Goal: Transaction & Acquisition: Purchase product/service

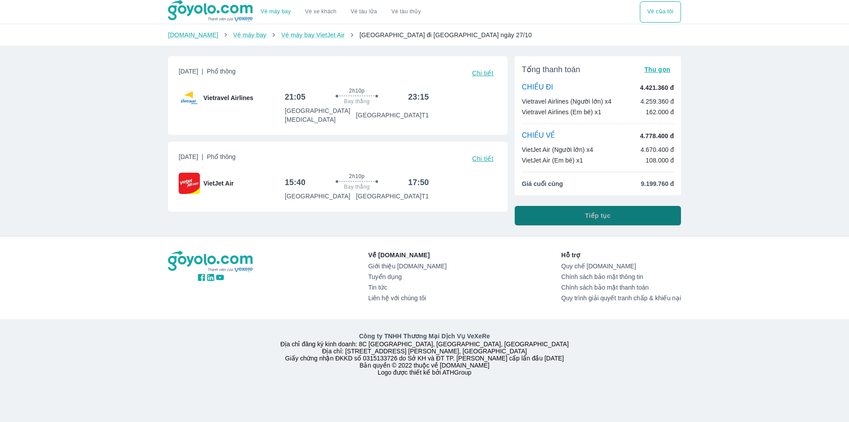
click at [562, 218] on button "Tiếp tục" at bounding box center [598, 215] width 166 height 19
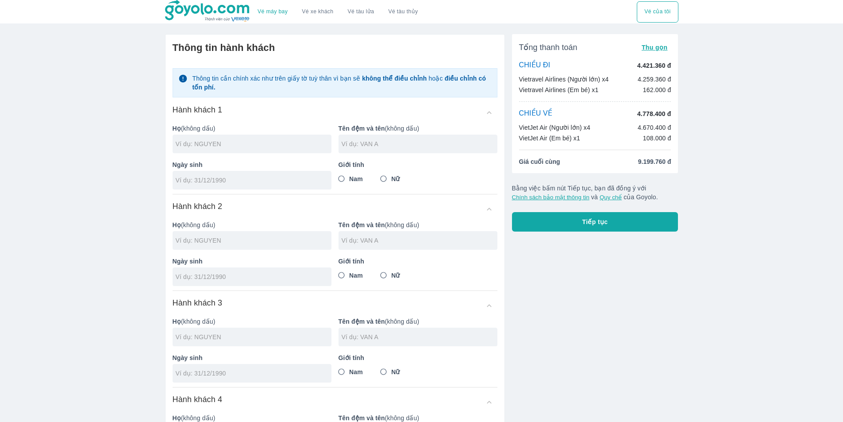
click at [592, 220] on span "Tiếp tục" at bounding box center [595, 221] width 26 height 9
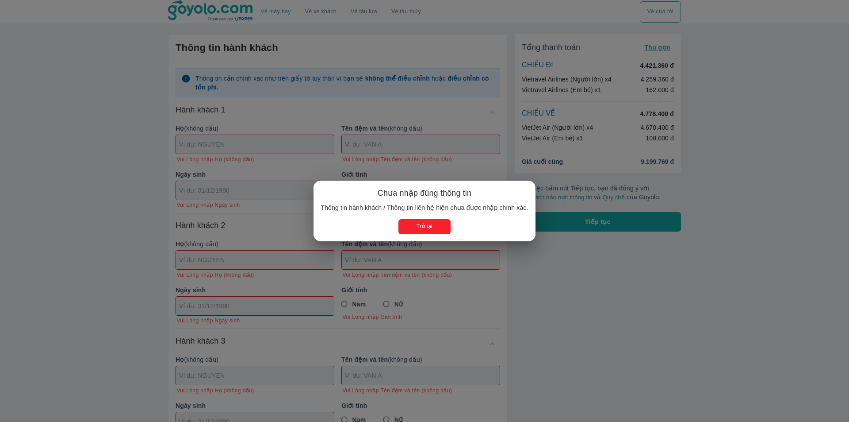
click at [418, 219] on button "Trở lại" at bounding box center [425, 226] width 52 height 15
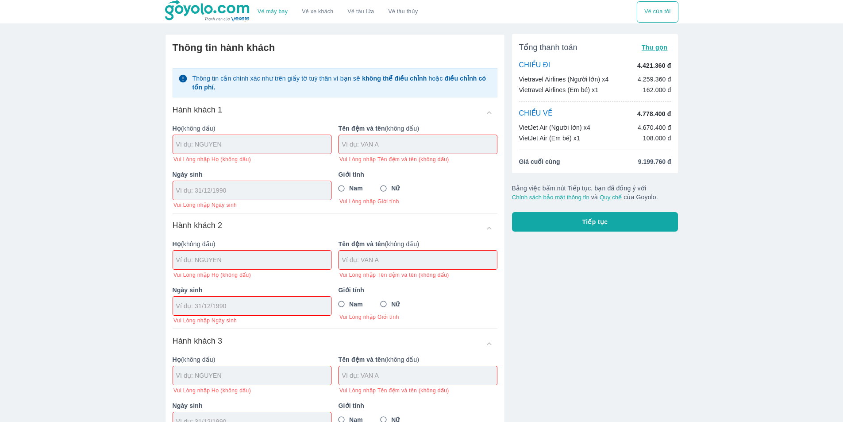
click at [264, 149] on input "text" at bounding box center [253, 144] width 155 height 9
type input "[PERSON_NAME]"
click at [342, 192] on input "Nam" at bounding box center [342, 189] width 16 height 16
radio input "true"
click at [398, 151] on div at bounding box center [418, 144] width 158 height 19
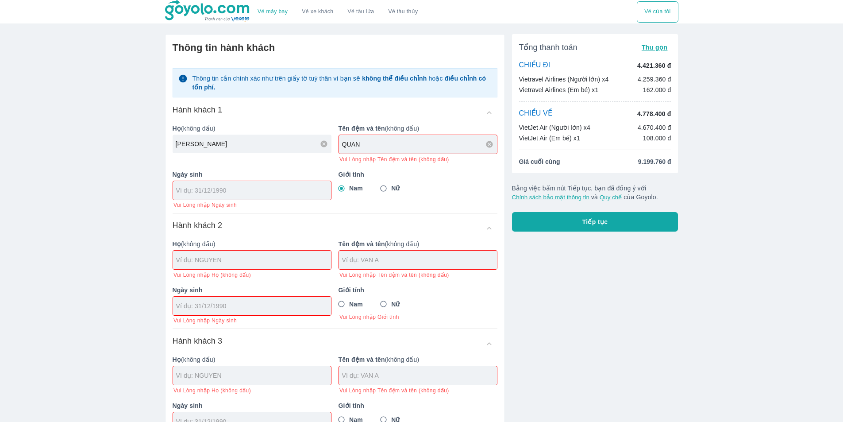
type input "QUAN"
click at [281, 190] on div at bounding box center [252, 190] width 159 height 19
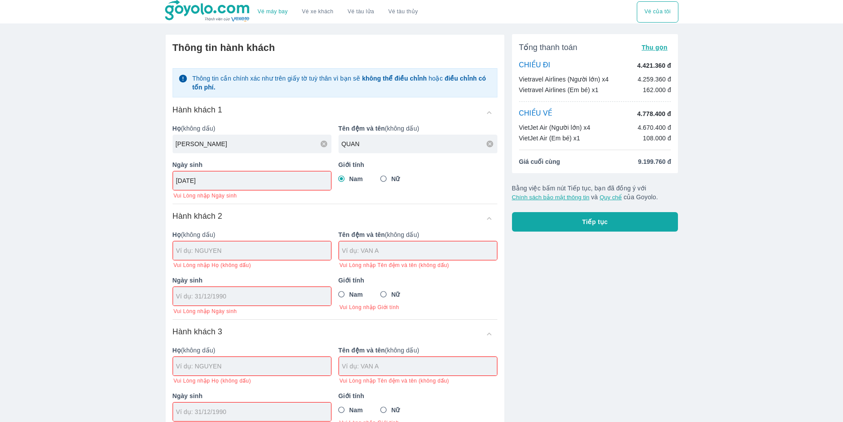
drag, startPoint x: 241, startPoint y: 179, endPoint x: 151, endPoint y: 179, distance: 89.4
click at [151, 179] on div "Vé máy bay Vé xe khách Vé tàu lửa Vé tàu thủy Vé của tôi Thông tin hành khách T…" at bounding box center [421, 410] width 843 height 820
type input "[DATE]"
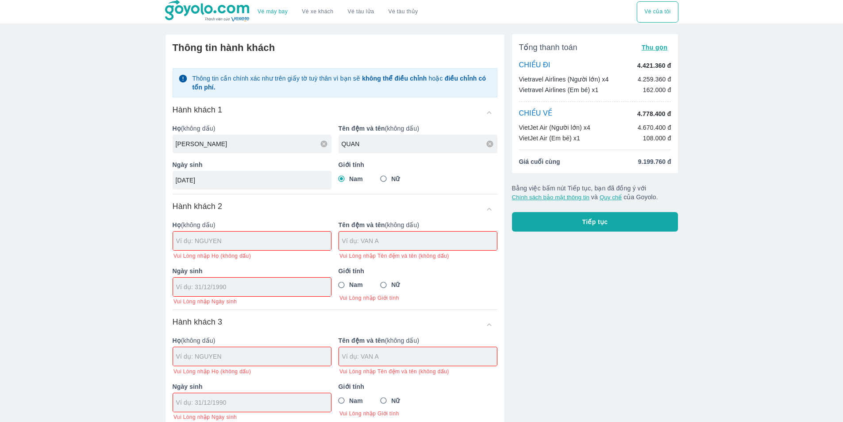
click at [238, 303] on div "Ngày sinh Vui Lòng nhập Ngày sinh" at bounding box center [248, 282] width 166 height 46
type input "[PERSON_NAME]"
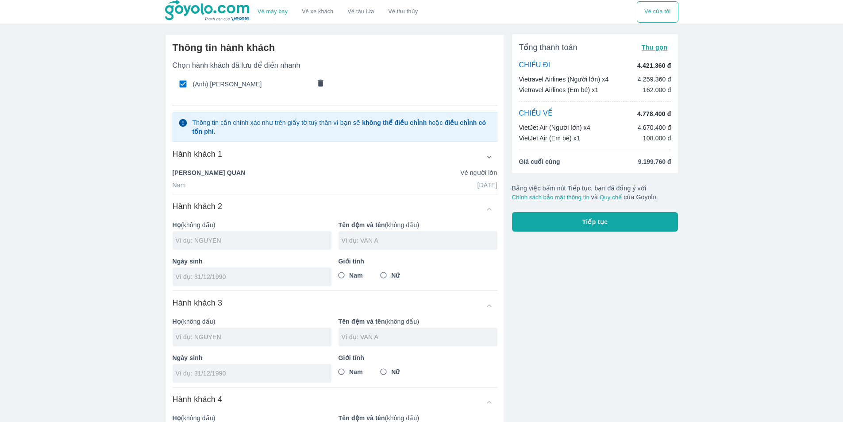
click at [247, 244] on input "text" at bounding box center [254, 240] width 156 height 9
click at [247, 280] on div at bounding box center [252, 276] width 159 height 19
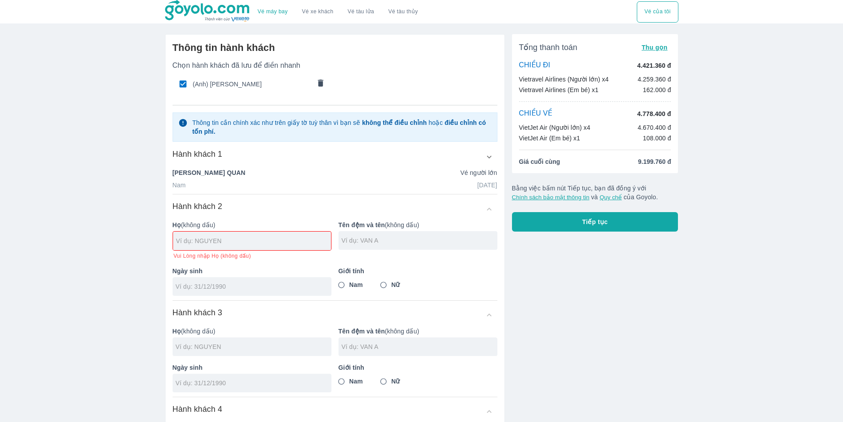
paste input "[DATE]"
type input "[DATE]"
click at [254, 245] on input "text" at bounding box center [253, 240] width 155 height 9
type input "[PERSON_NAME]"
click at [436, 243] on input "text" at bounding box center [420, 240] width 156 height 9
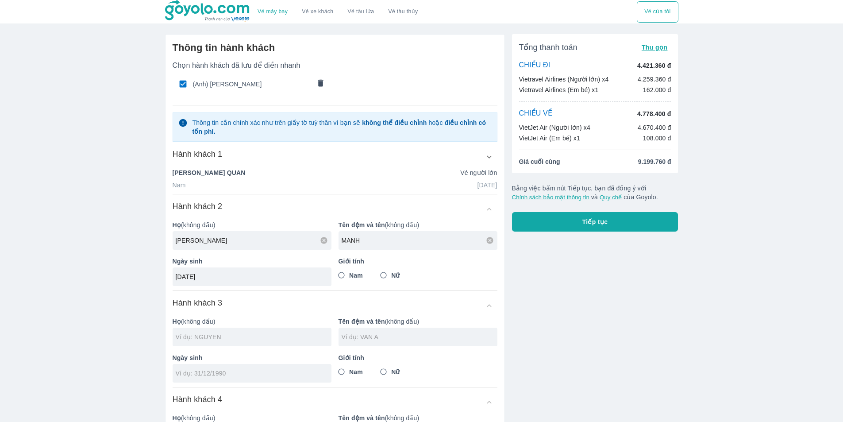
type input "MANH"
click at [271, 345] on div at bounding box center [252, 336] width 159 height 19
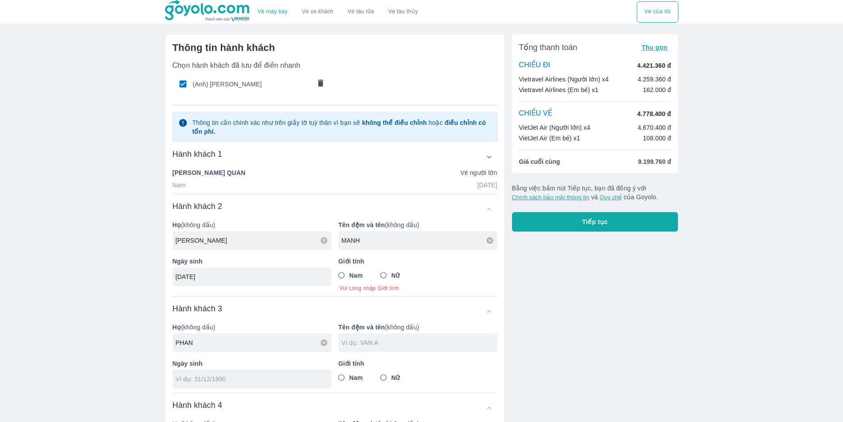
type input "PHAN"
click at [393, 351] on div at bounding box center [417, 342] width 159 height 19
type input "PHUC"
click at [292, 377] on input "tel" at bounding box center [249, 378] width 147 height 9
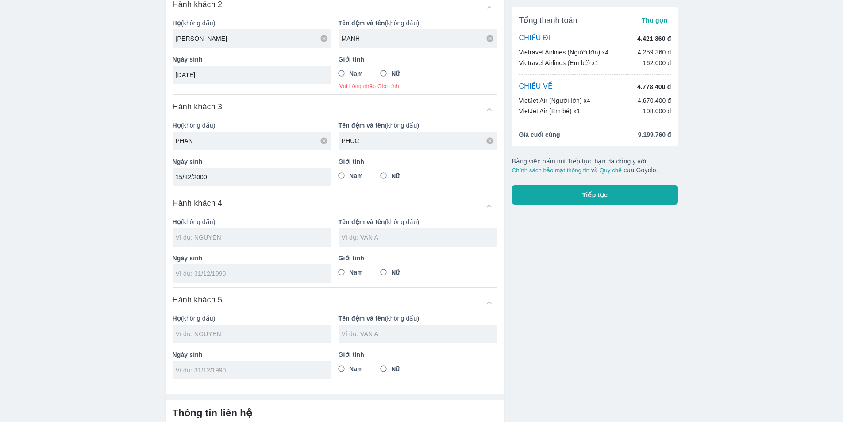
scroll to position [221, 0]
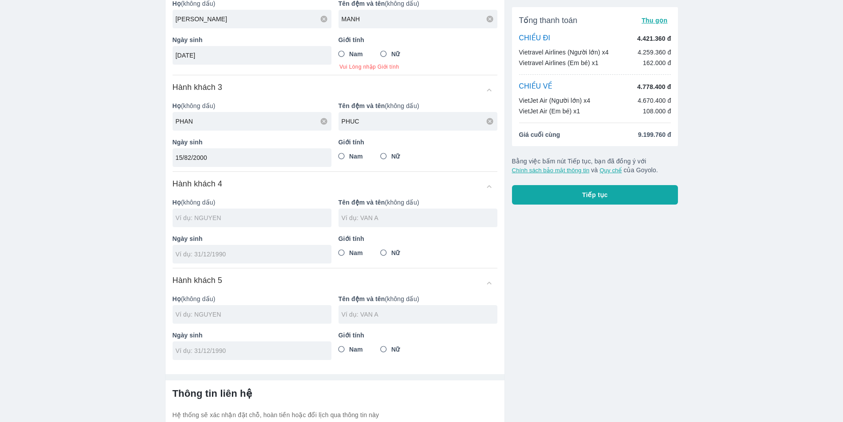
click at [268, 220] on div at bounding box center [252, 217] width 159 height 19
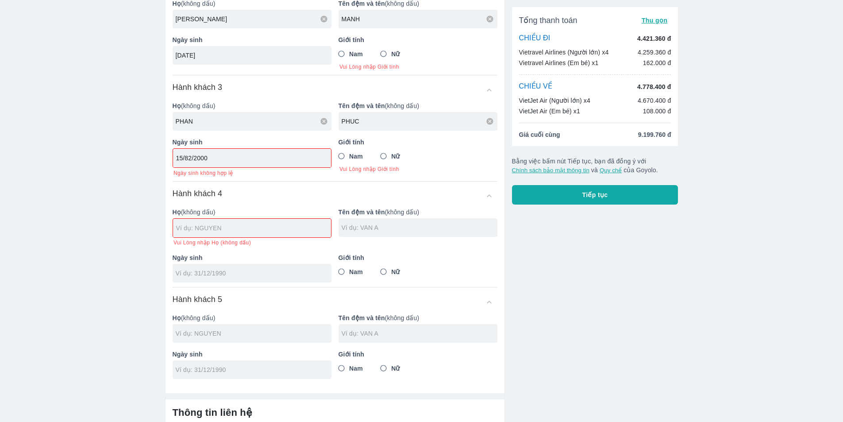
type input "15/82/2000"
click at [190, 155] on input "15/82/2000" at bounding box center [249, 158] width 146 height 9
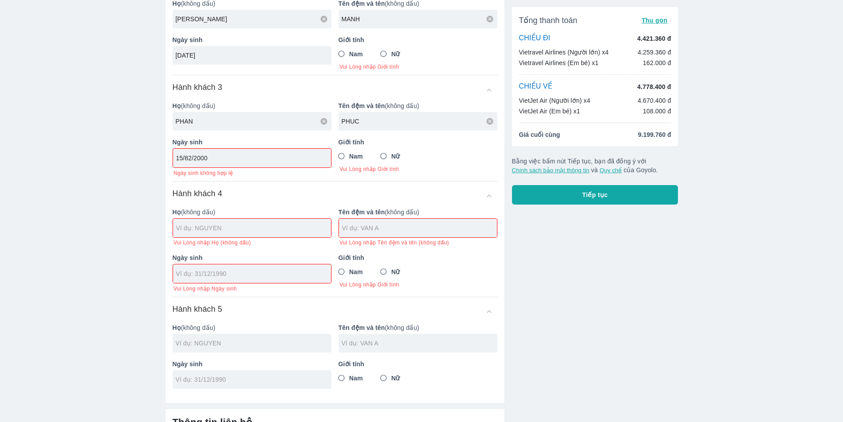
click at [192, 156] on input "15/82/2000" at bounding box center [249, 158] width 146 height 9
click at [190, 161] on input "15/82/2000" at bounding box center [249, 158] width 146 height 9
drag, startPoint x: 218, startPoint y: 159, endPoint x: 155, endPoint y: 159, distance: 63.3
click at [155, 159] on div "Vé máy bay Vé xe khách Vé tàu lửa Vé tàu thủy Vé của tôi Thông tin hành khách C…" at bounding box center [421, 163] width 843 height 768
click at [214, 161] on input "15/82/2000" at bounding box center [249, 158] width 146 height 9
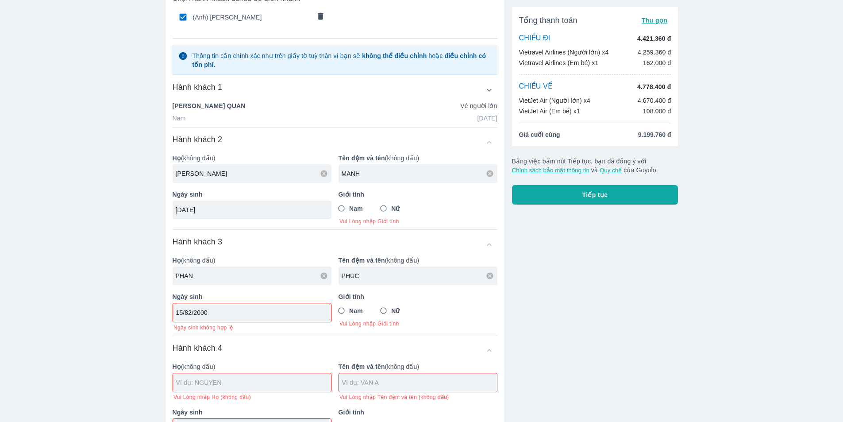
scroll to position [44, 0]
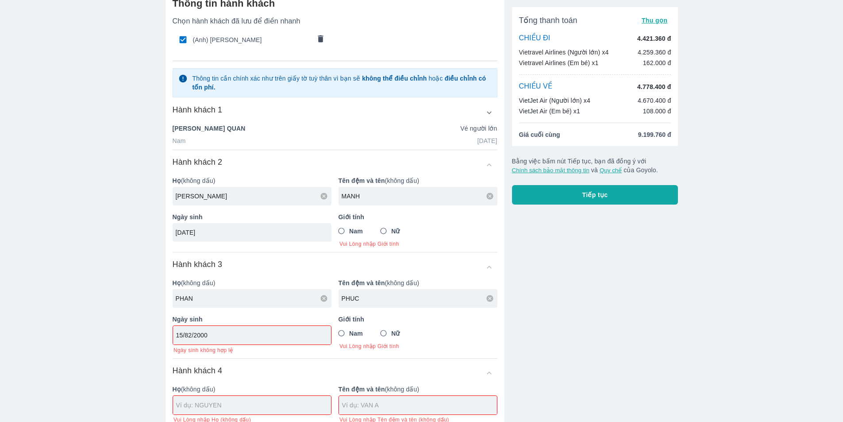
click at [342, 231] on input "Nam" at bounding box center [342, 231] width 16 height 16
radio input "true"
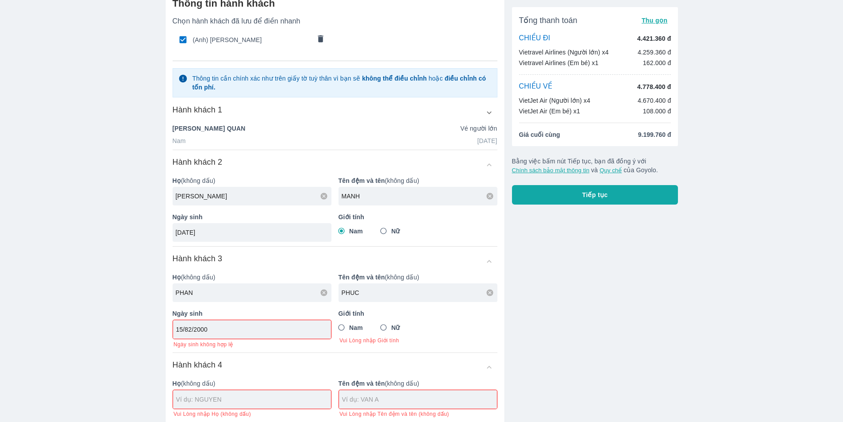
drag, startPoint x: 215, startPoint y: 330, endPoint x: 137, endPoint y: 331, distance: 77.9
click at [137, 331] on div "Vé máy bay Vé xe khách Vé tàu lửa Vé tàu thủy Vé của tôi Thông tin hành khách C…" at bounding box center [421, 337] width 843 height 762
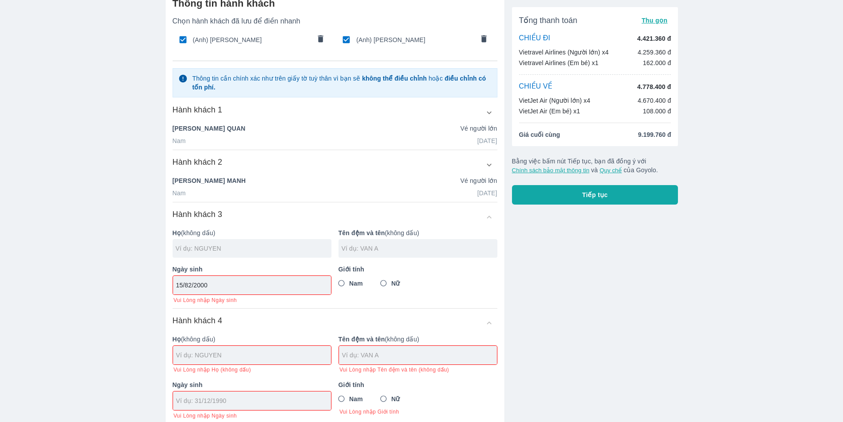
click at [210, 288] on input "15/82/2000" at bounding box center [249, 284] width 146 height 9
drag, startPoint x: 256, startPoint y: 280, endPoint x: 14, endPoint y: 266, distance: 242.8
click at [14, 266] on div "Vé máy bay Vé xe khách Vé tàu lửa Vé tàu thủy Vé của tôi Thông tin hành khách C…" at bounding box center [421, 315] width 843 height 718
click at [255, 288] on input "15/82/2000" at bounding box center [249, 284] width 146 height 9
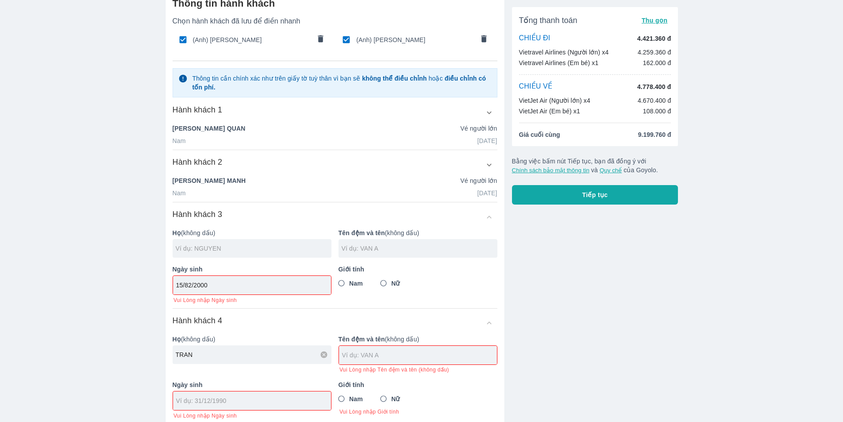
type input "TRAN"
click at [426, 356] on input "text" at bounding box center [419, 354] width 155 height 9
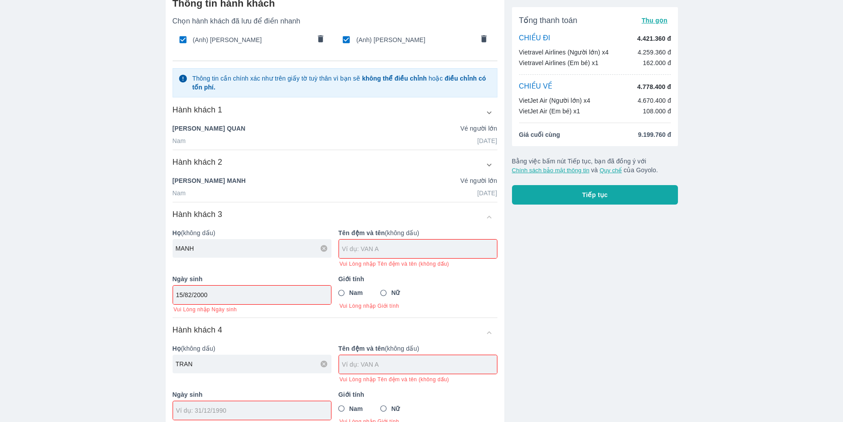
type input "MANH"
click at [394, 251] on input "text" at bounding box center [419, 248] width 155 height 9
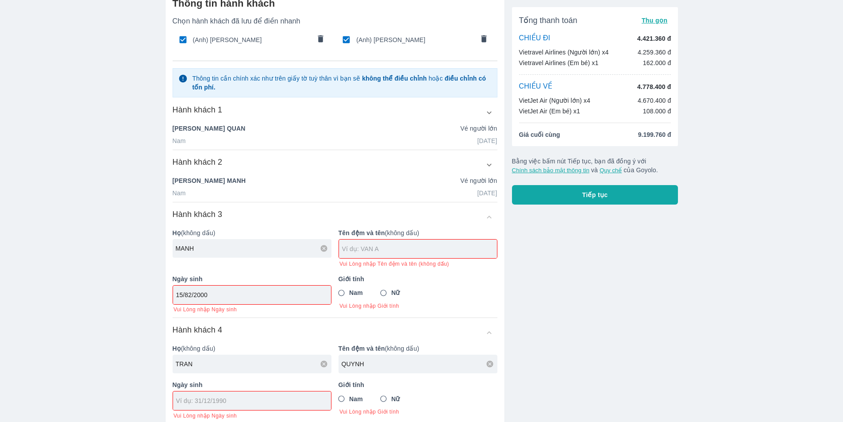
type input "QUYNH"
click at [394, 251] on input "text" at bounding box center [419, 248] width 155 height 9
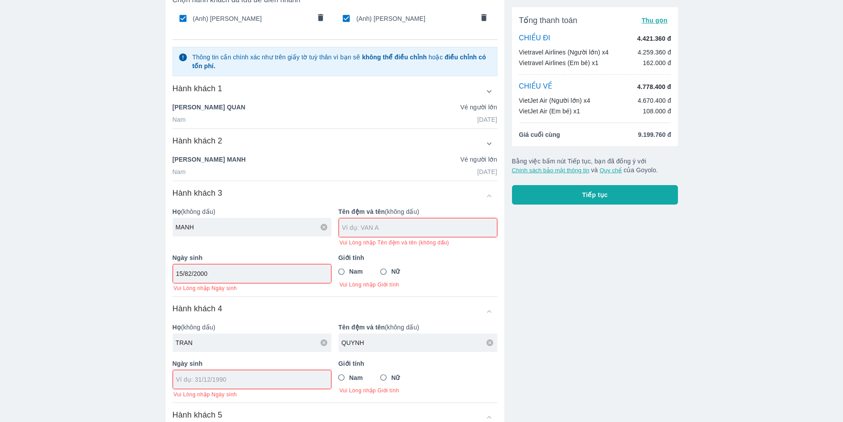
scroll to position [88, 0]
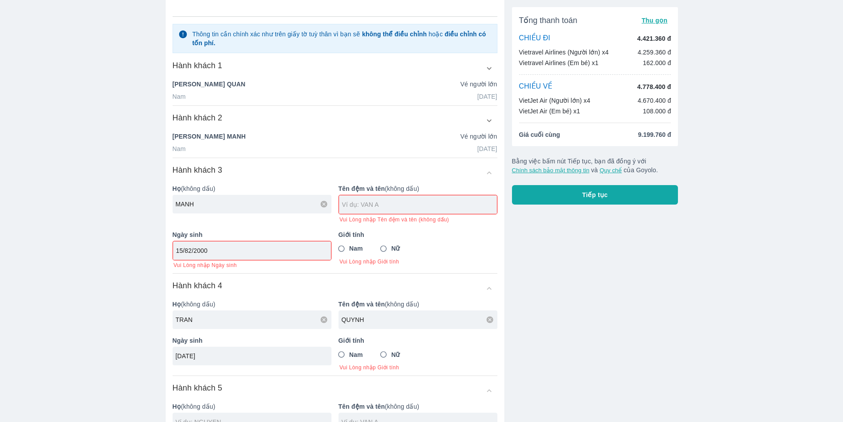
type input "[DATE]"
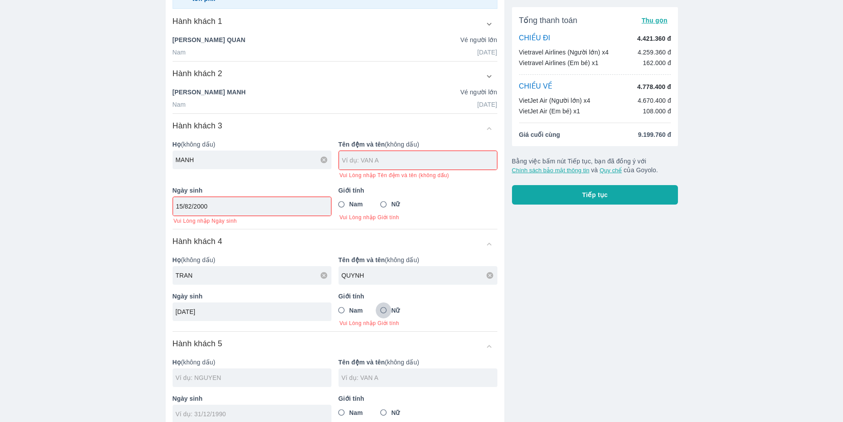
click at [391, 311] on input "Nữ" at bounding box center [384, 310] width 16 height 16
radio input "true"
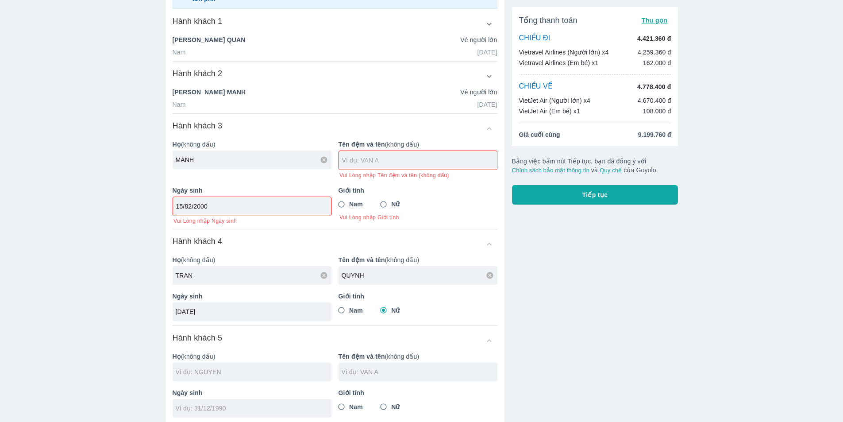
click at [369, 161] on input "text" at bounding box center [419, 160] width 155 height 9
type input "TRAN"
type input "QUYNH"
type input "[DATE]"
radio input "true"
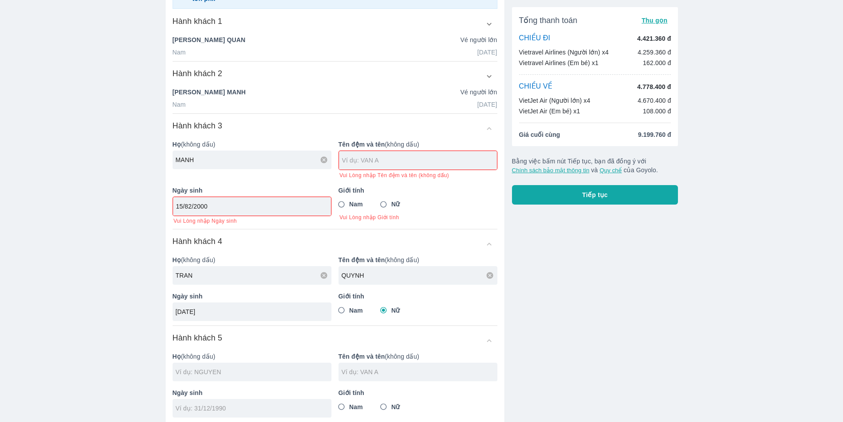
radio input "false"
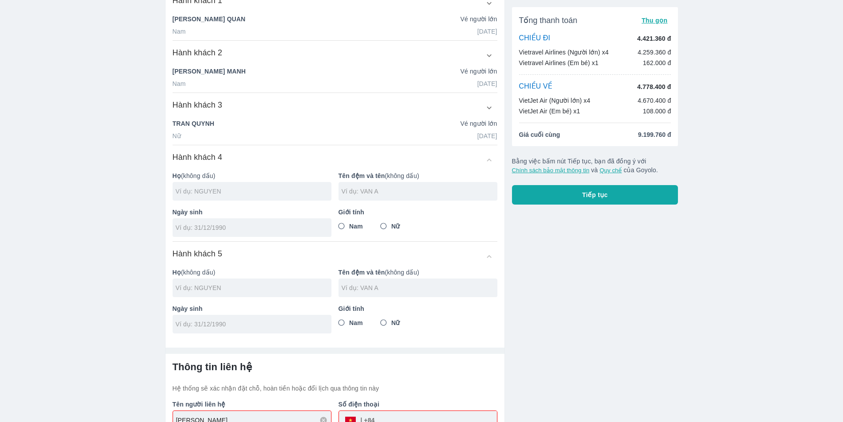
scroll to position [202, 0]
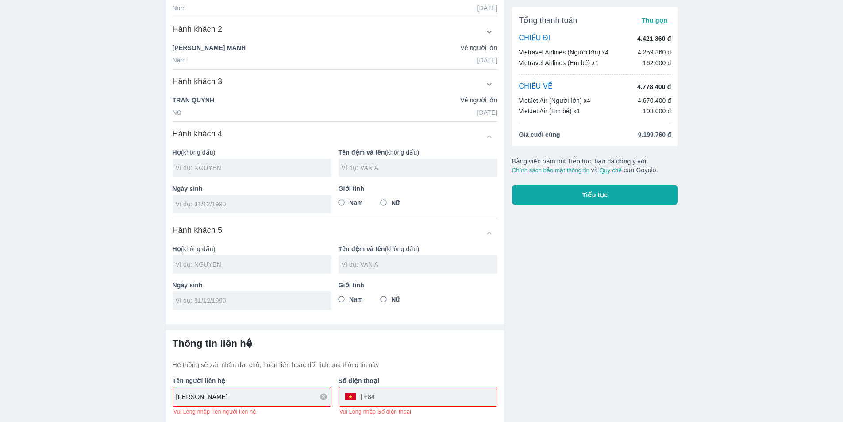
click at [288, 163] on input "text" at bounding box center [254, 167] width 156 height 9
type input "MANH"
click at [377, 165] on input "text" at bounding box center [420, 167] width 156 height 9
type input "KHANG"
click at [352, 204] on span "Nam" at bounding box center [356, 202] width 14 height 9
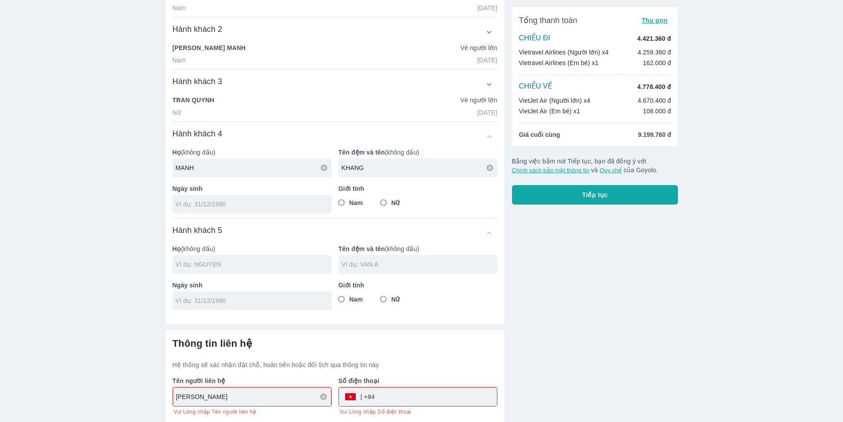
click at [350, 204] on input "Nam" at bounding box center [342, 203] width 16 height 16
radio input "true"
click at [219, 212] on div at bounding box center [252, 204] width 159 height 19
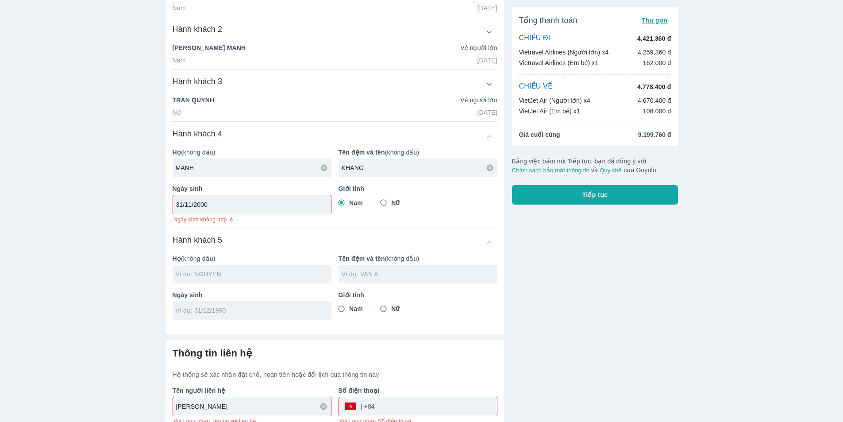
type input "31/11/2000"
click at [196, 268] on div at bounding box center [252, 274] width 159 height 19
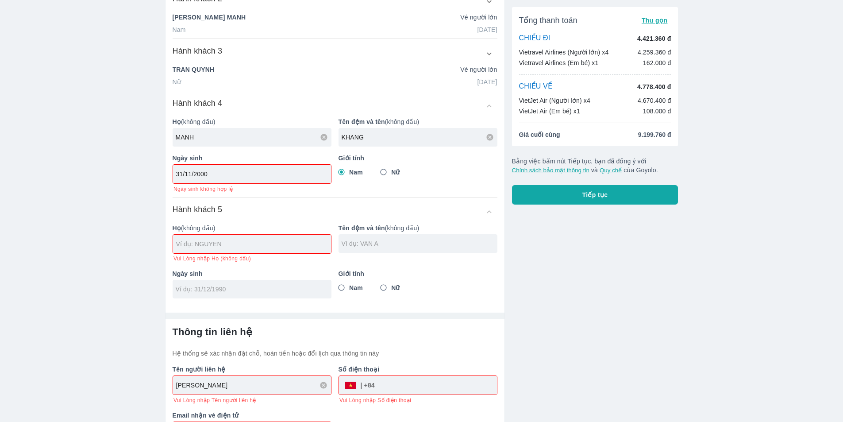
scroll to position [270, 0]
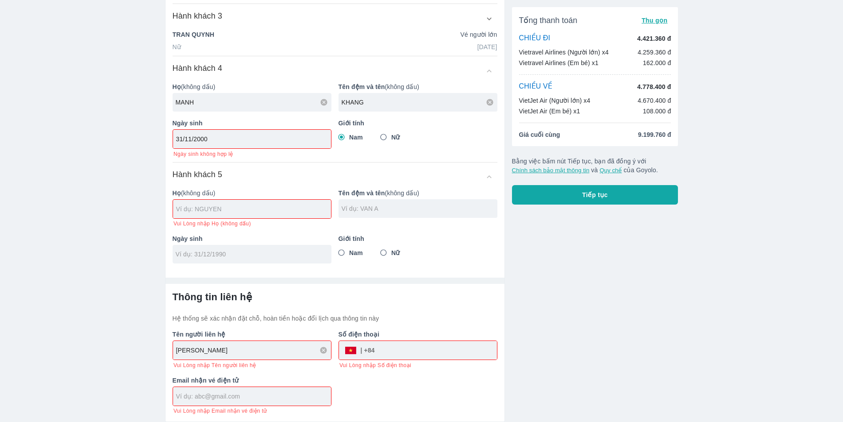
click at [254, 206] on input "text" at bounding box center [253, 208] width 155 height 9
click at [192, 138] on input "31/11/2000" at bounding box center [249, 138] width 146 height 9
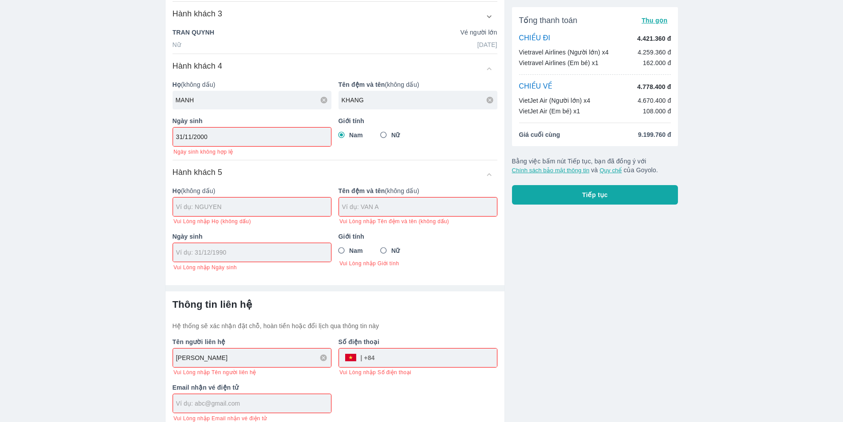
drag, startPoint x: 211, startPoint y: 139, endPoint x: 80, endPoint y: 129, distance: 130.9
click at [77, 129] on div "Vé máy bay Vé xe khách Vé tàu lửa Vé tàu thủy Vé của tôi Thông tin hành khách C…" at bounding box center [421, 79] width 843 height 699
type input "[PERSON_NAME]"
click at [450, 215] on div at bounding box center [418, 206] width 158 height 19
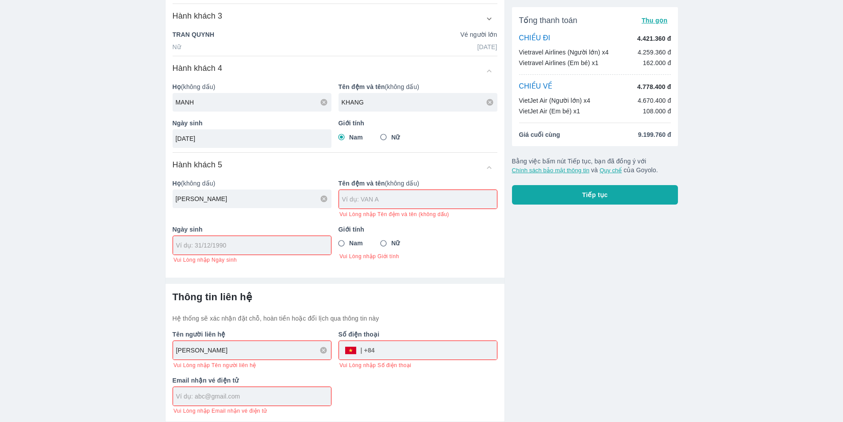
type input "[DATE]"
click at [427, 195] on input "text" at bounding box center [419, 199] width 155 height 9
type input "MANH"
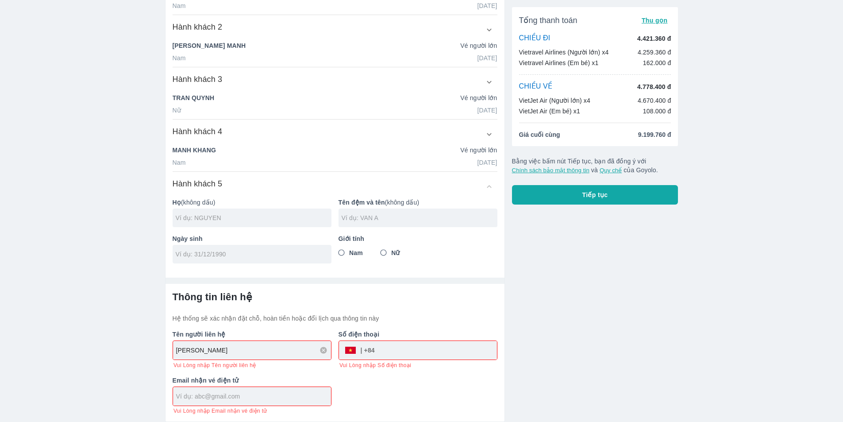
scroll to position [206, 0]
type input "THUAN"
click at [365, 253] on div "Nam Nữ" at bounding box center [417, 253] width 159 height 16
click at [387, 253] on input "Nữ" at bounding box center [384, 253] width 16 height 16
radio input "true"
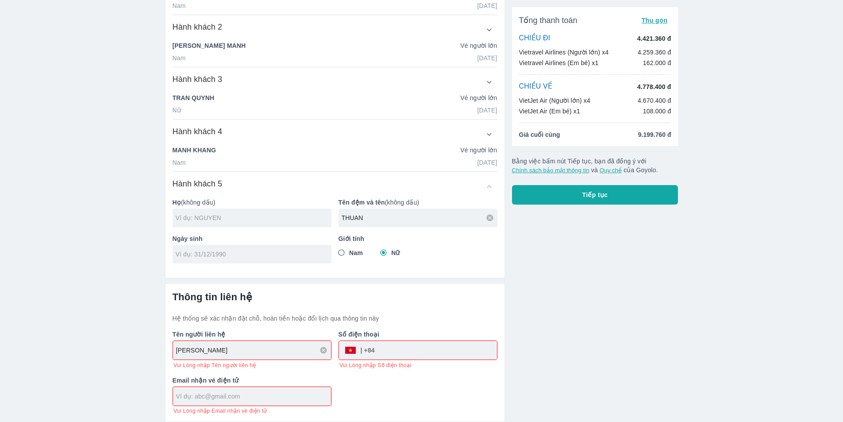
click at [262, 260] on div at bounding box center [252, 254] width 159 height 19
type input "[DATE]"
click at [404, 352] on input "tel" at bounding box center [436, 349] width 122 height 21
type input "[PERSON_NAME]"
click at [442, 344] on input "tel" at bounding box center [436, 349] width 122 height 21
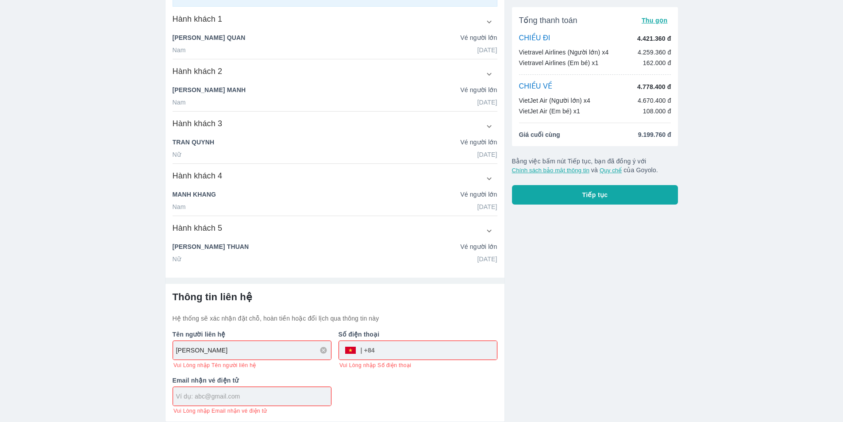
scroll to position [176, 0]
type input "906995965"
click at [257, 392] on input "text" at bounding box center [253, 396] width 155 height 9
type input "[EMAIL_ADDRESS][DOMAIN_NAME]"
click at [430, 386] on div "Tên người liên hệ PHAN MINH QUAN Vui Lòng nhập Tên người liên hệ Số điện thoại …" at bounding box center [331, 369] width 332 height 92
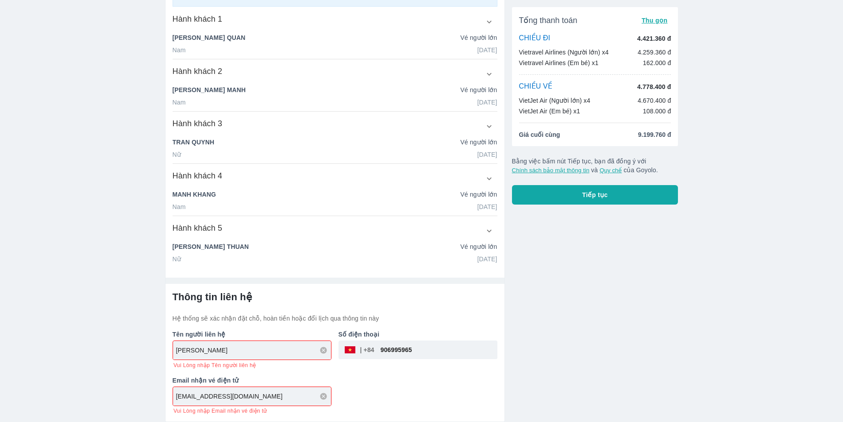
scroll to position [166, 0]
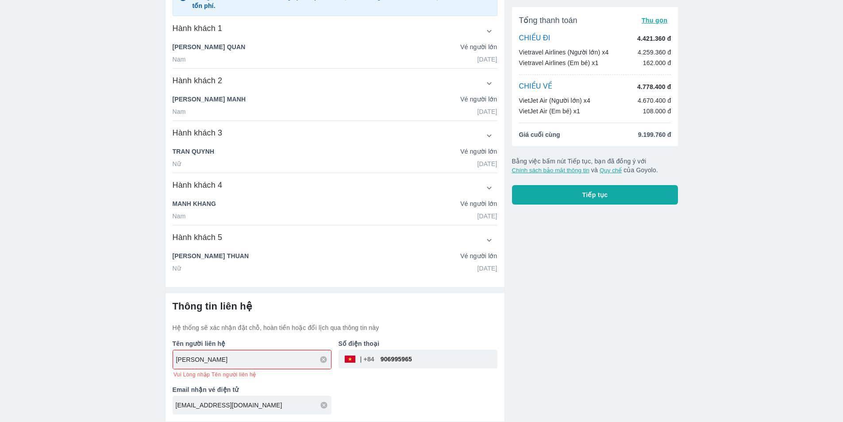
click at [268, 364] on div "[PERSON_NAME]" at bounding box center [252, 359] width 158 height 19
drag, startPoint x: 246, startPoint y: 356, endPoint x: 135, endPoint y: 361, distance: 111.2
click at [135, 361] on div "Vé máy bay Vé xe khách Vé tàu lửa Vé tàu thủy Vé của tôi Thông tin hành khách C…" at bounding box center [421, 128] width 843 height 587
type input "[PERSON_NAME]"
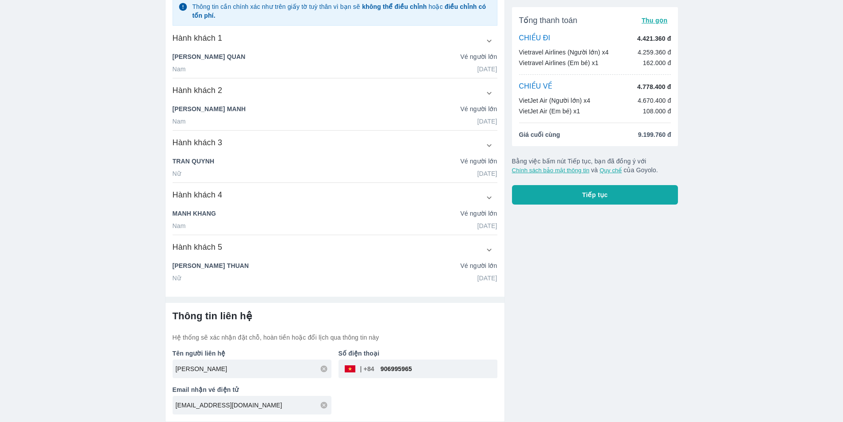
scroll to position [156, 0]
click at [328, 396] on div "[EMAIL_ADDRESS][DOMAIN_NAME]" at bounding box center [252, 405] width 159 height 19
click at [388, 393] on div "Tên người liên hệ PHAN MINH QUAN Số điện thoại ​ 906995965 Email nhận vé điện t…" at bounding box center [331, 378] width 332 height 73
click at [619, 201] on button "Tiếp tục" at bounding box center [595, 194] width 166 height 19
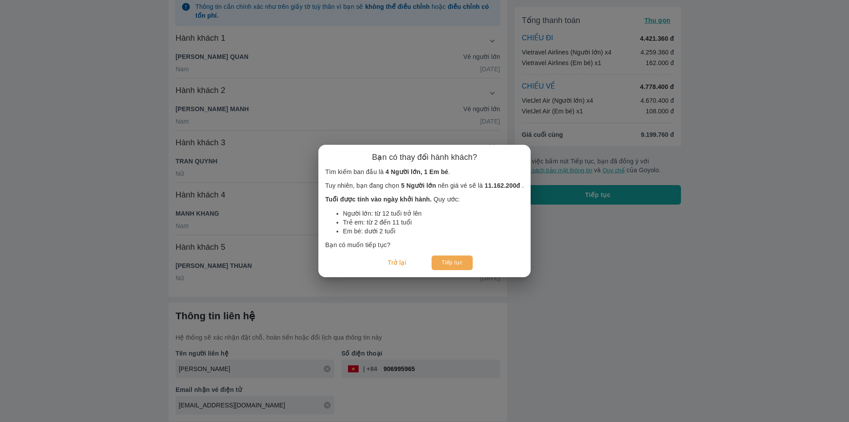
click at [462, 262] on button "Tiếp tục" at bounding box center [452, 262] width 41 height 15
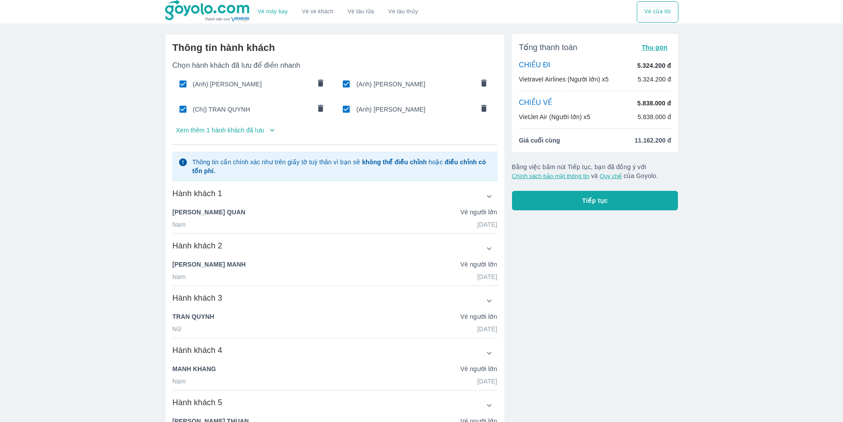
click at [543, 66] on p "CHIỀU ĐI" at bounding box center [534, 66] width 31 height 10
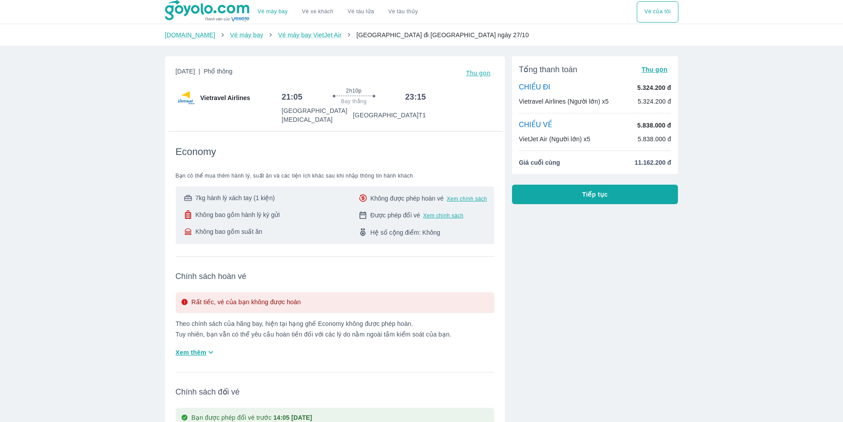
click at [236, 97] on span "Vietravel Airlines" at bounding box center [225, 97] width 50 height 9
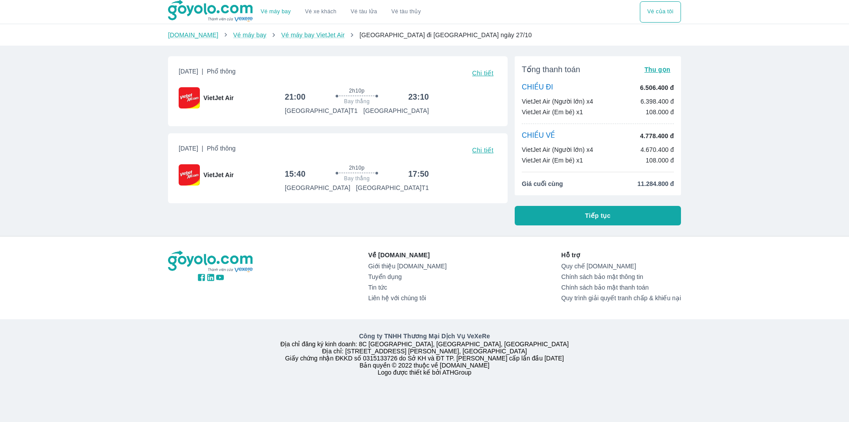
click at [549, 219] on button "Tiếp tục" at bounding box center [598, 215] width 166 height 19
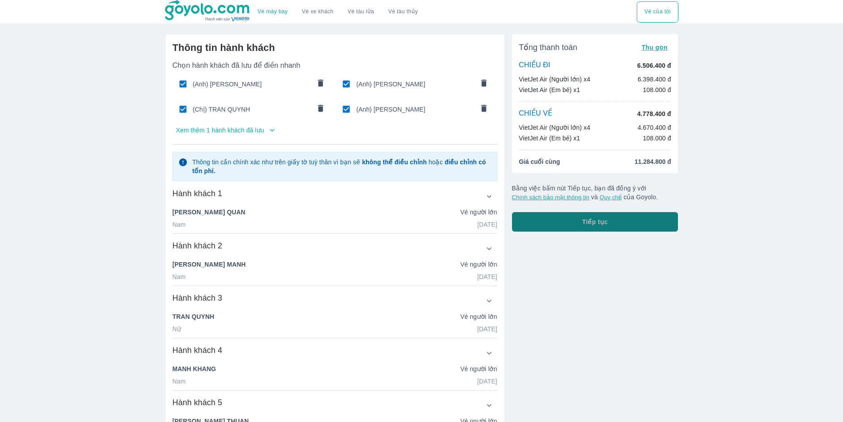
click at [549, 219] on button "Tiếp tục" at bounding box center [595, 221] width 166 height 19
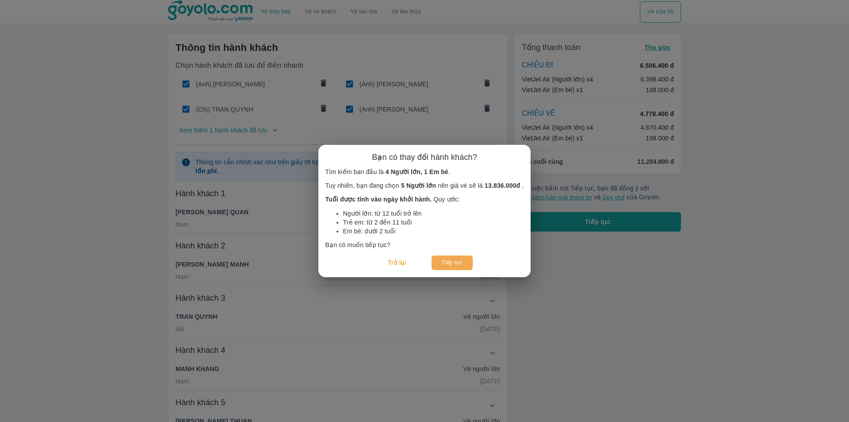
click at [467, 260] on button "Tiếp tục" at bounding box center [452, 262] width 41 height 15
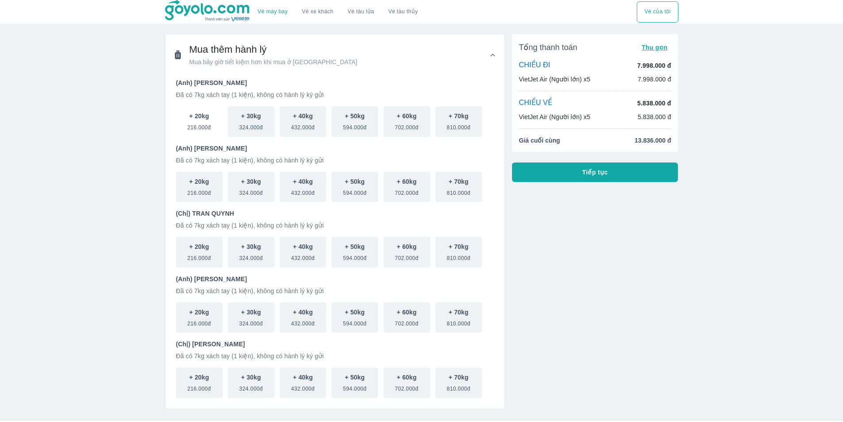
click at [201, 124] on span "216.000đ" at bounding box center [198, 125] width 23 height 11
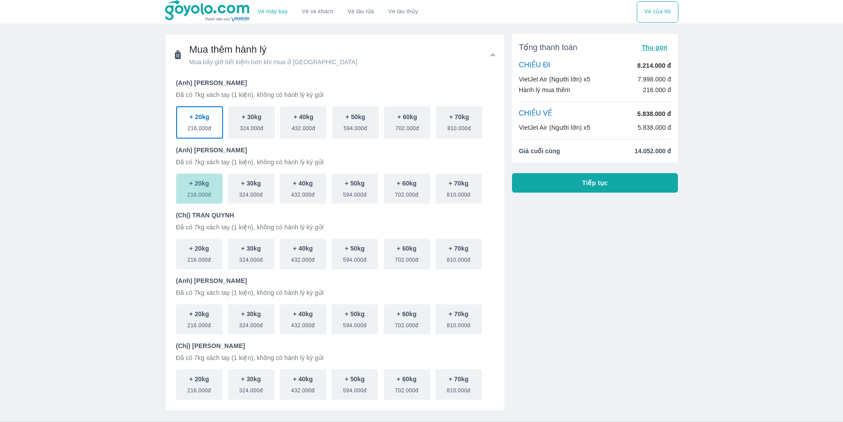
click at [209, 192] on span "216.000đ" at bounding box center [198, 193] width 23 height 11
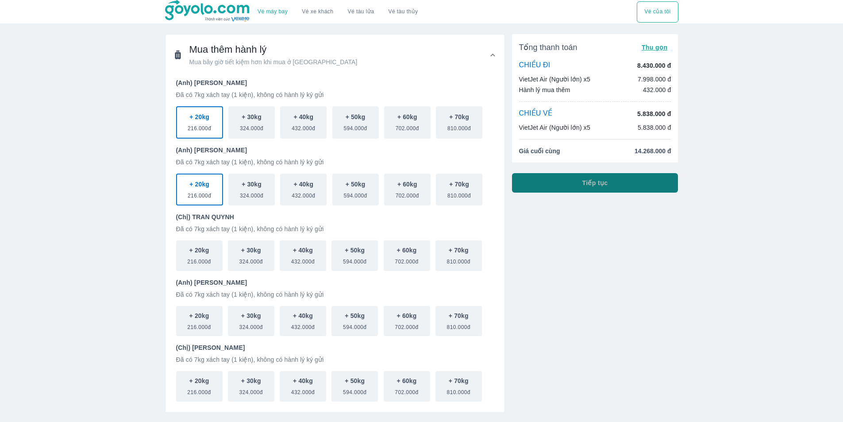
click at [546, 188] on button "Tiếp tục" at bounding box center [595, 182] width 166 height 19
